Goal: Obtain resource: Obtain resource

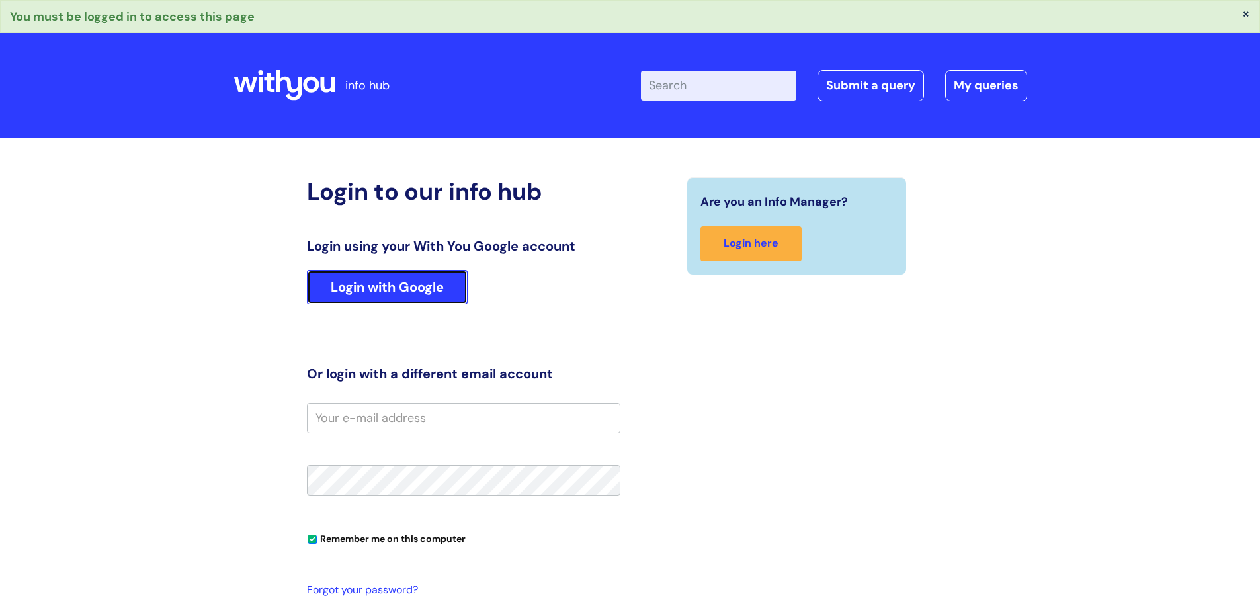
click at [405, 298] on link "Login with Google" at bounding box center [387, 287] width 161 height 34
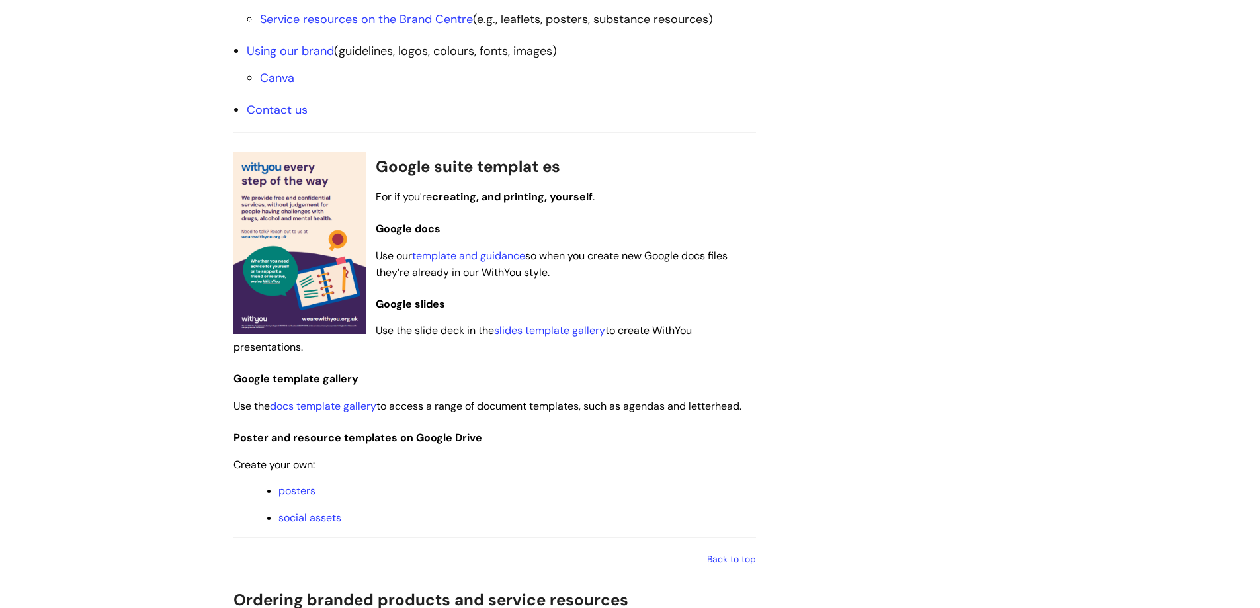
scroll to position [728, 0]
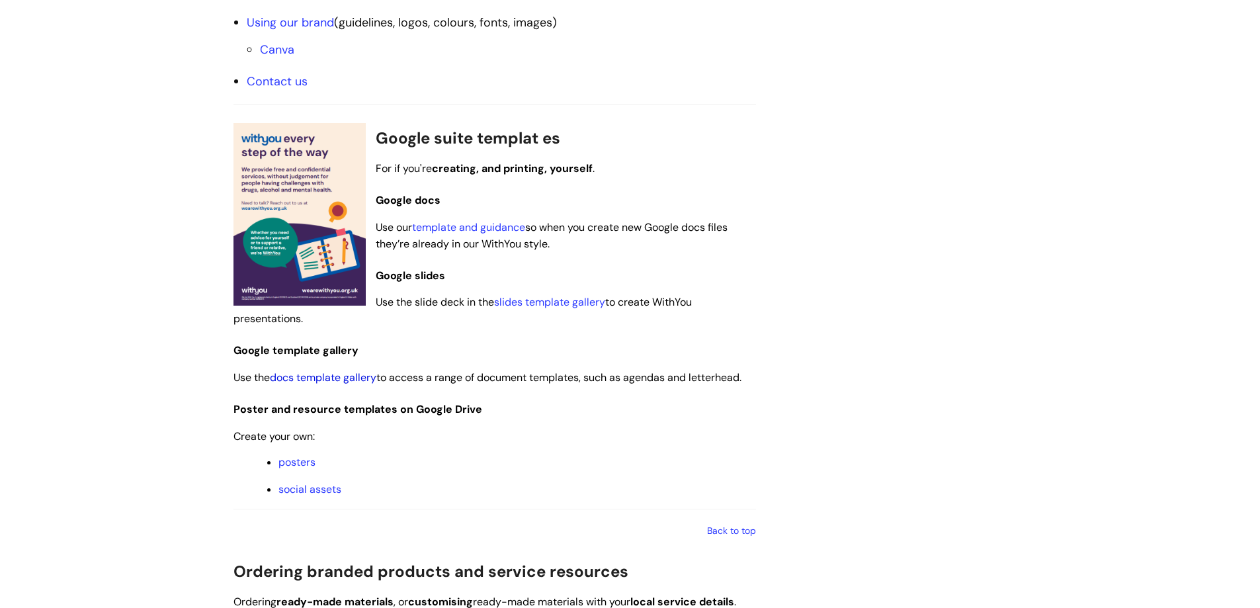
click at [343, 381] on link "docs template gallery" at bounding box center [323, 377] width 106 height 14
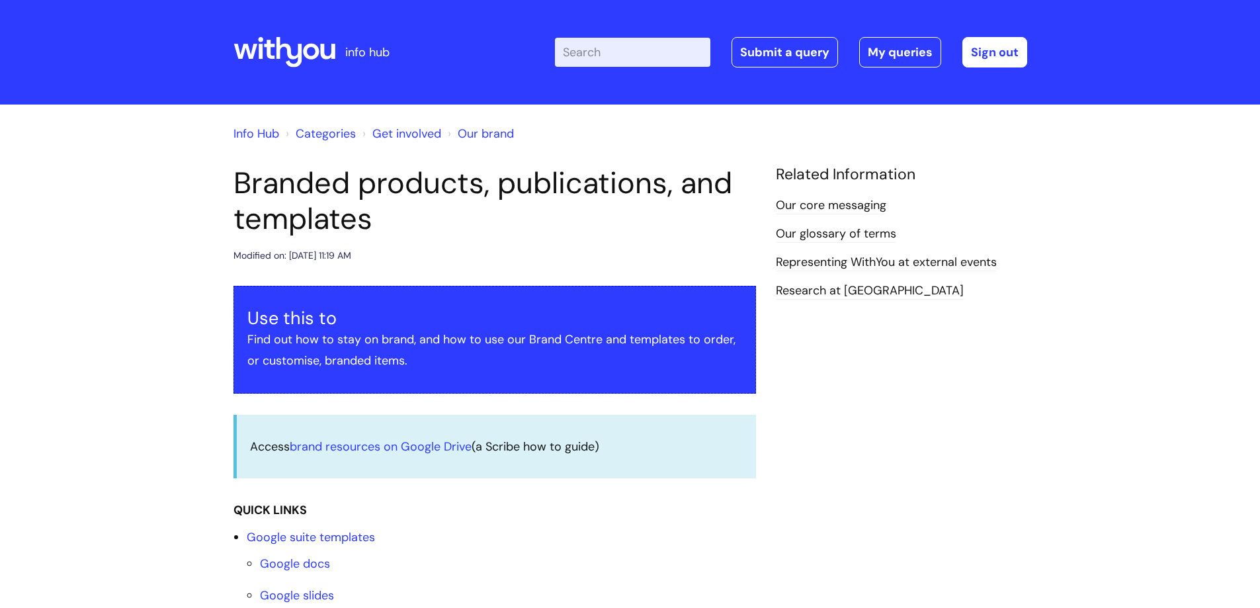
scroll to position [1063, 0]
click at [384, 445] on link "brand resources on Google Drive" at bounding box center [381, 446] width 182 height 16
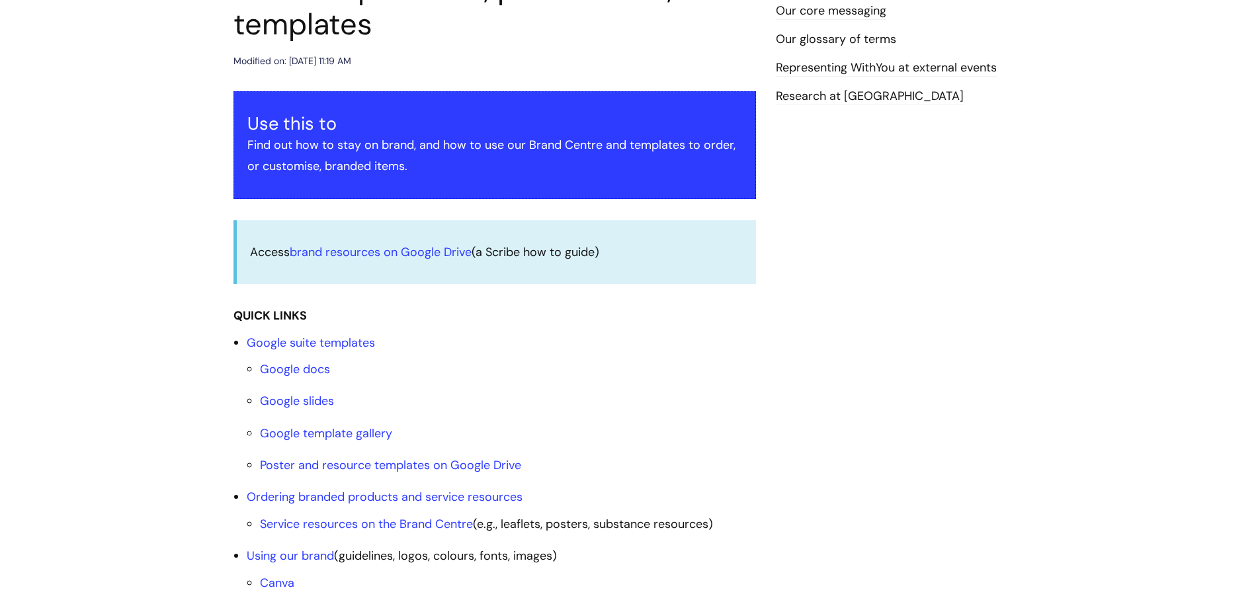
scroll to position [198, 0]
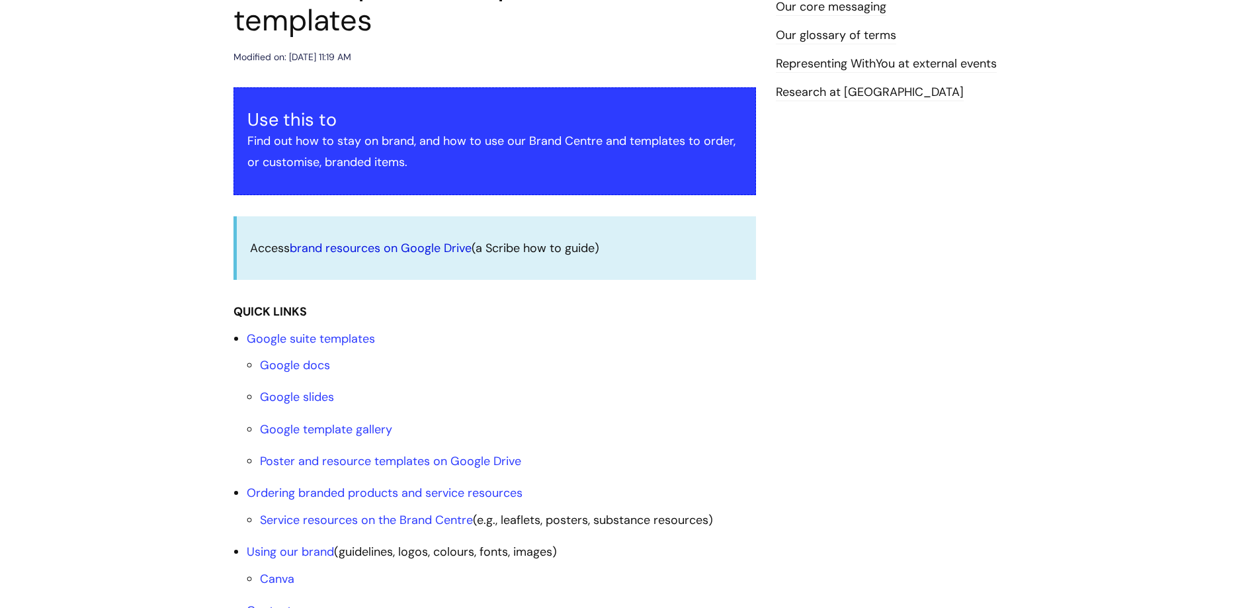
click at [401, 247] on link "brand resources on Google Drive" at bounding box center [381, 248] width 182 height 16
